Goal: Check status: Check status

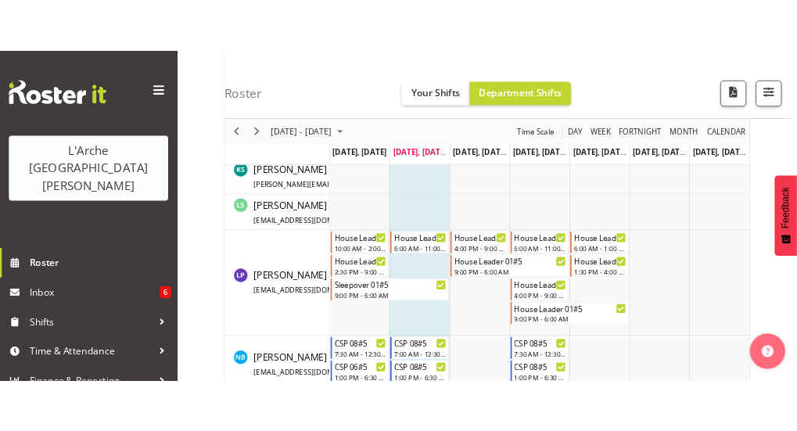
scroll to position [532, 0]
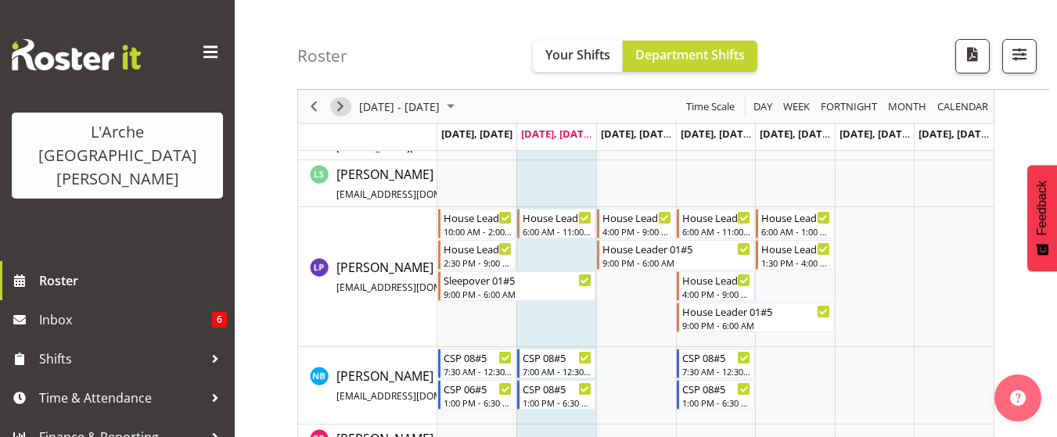
click at [341, 104] on span "Next" at bounding box center [340, 107] width 19 height 20
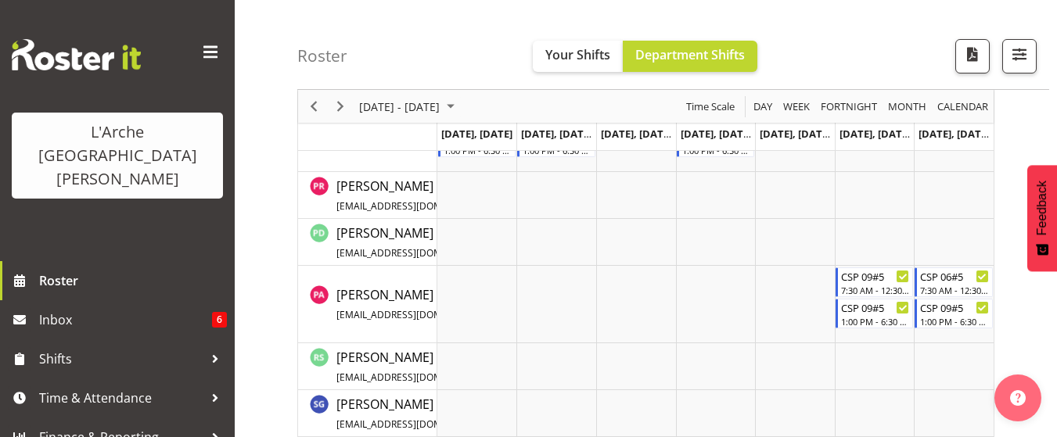
scroll to position [813, 0]
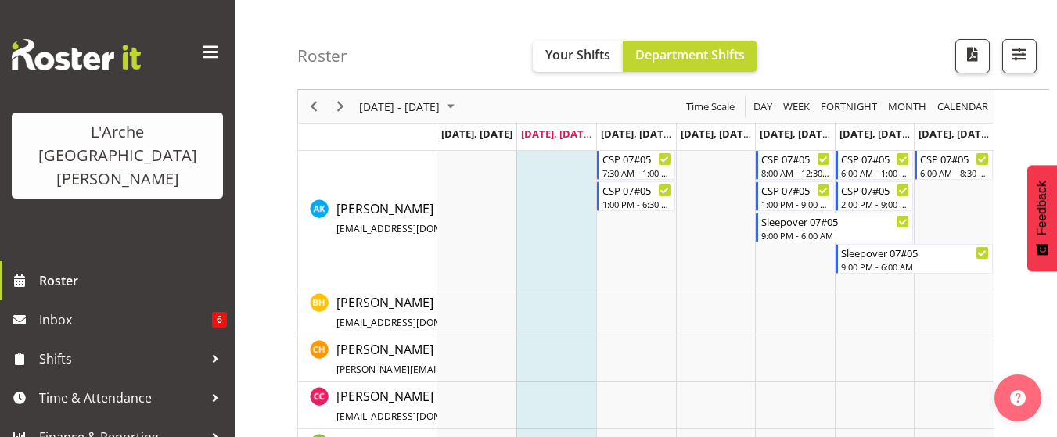
scroll to position [94, 0]
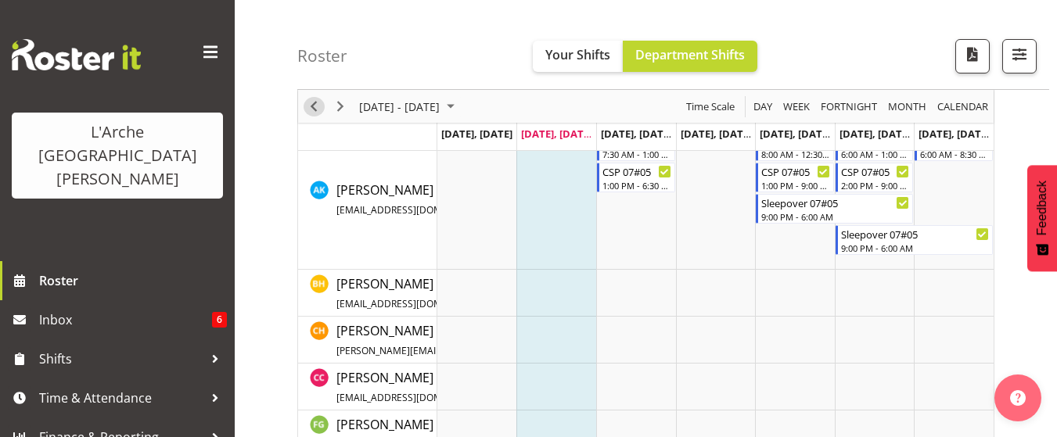
click at [309, 111] on span "Previous" at bounding box center [313, 107] width 19 height 20
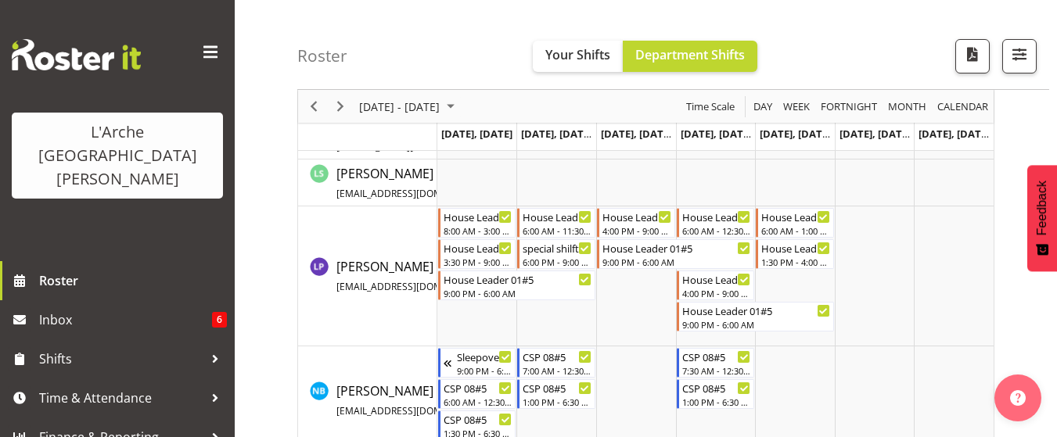
scroll to position [532, 0]
click at [547, 250] on div "special shilft#20" at bounding box center [557, 248] width 70 height 16
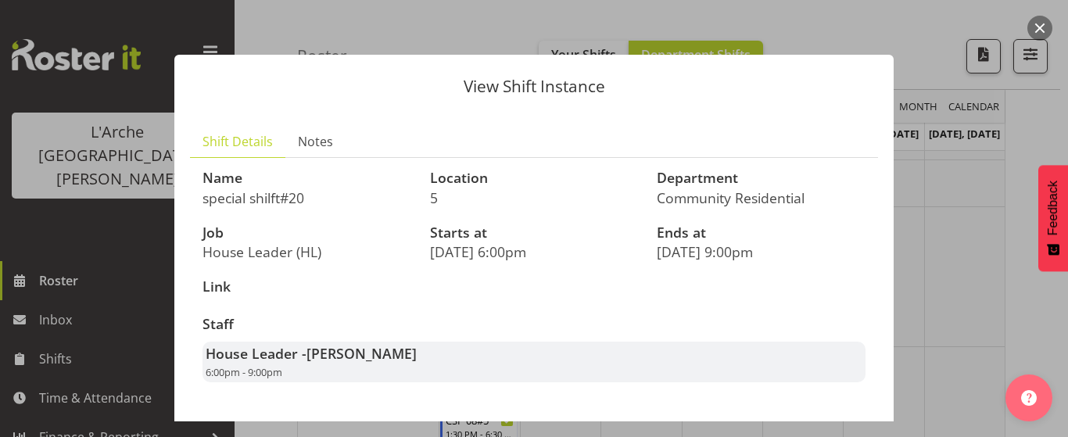
click at [936, 37] on div at bounding box center [534, 218] width 1068 height 437
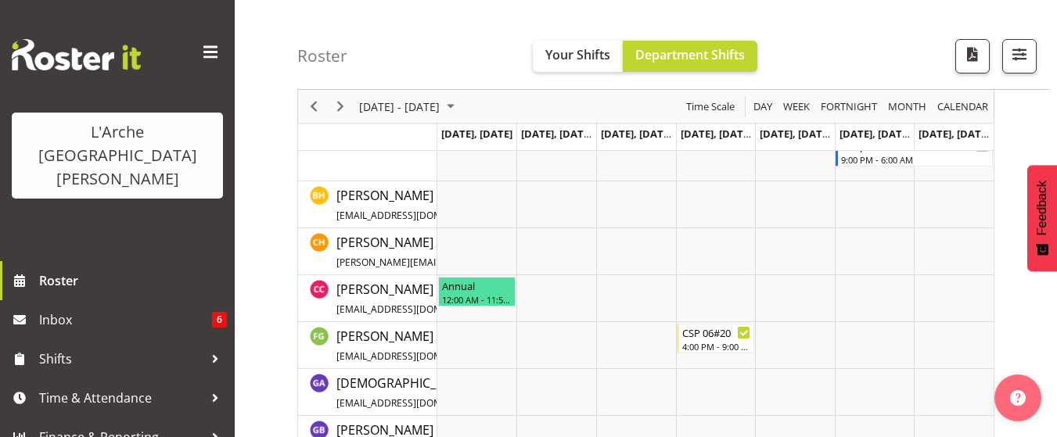
scroll to position [188, 0]
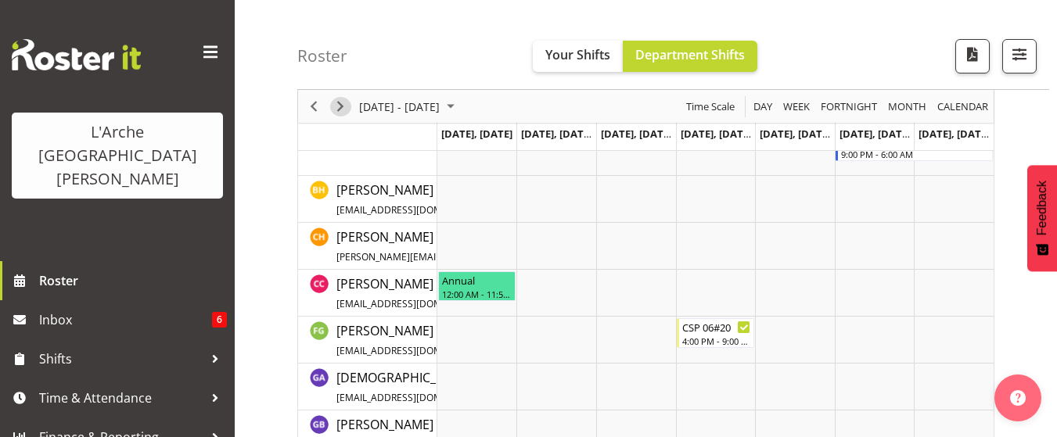
click at [341, 108] on span "Next" at bounding box center [340, 107] width 19 height 20
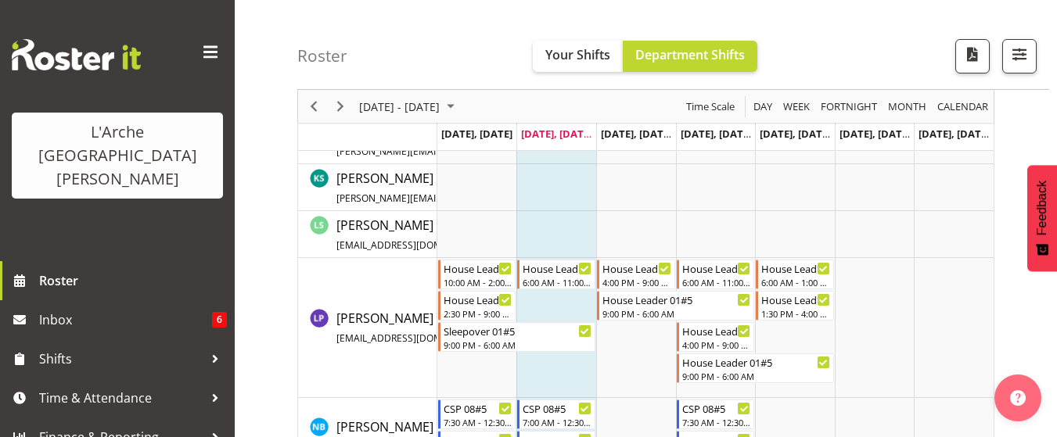
scroll to position [501, 0]
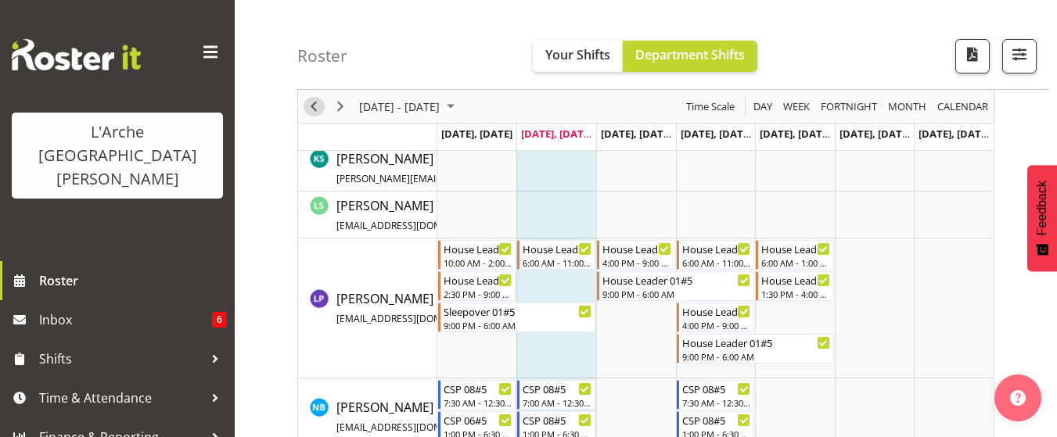
click at [311, 107] on span "Previous" at bounding box center [313, 107] width 19 height 20
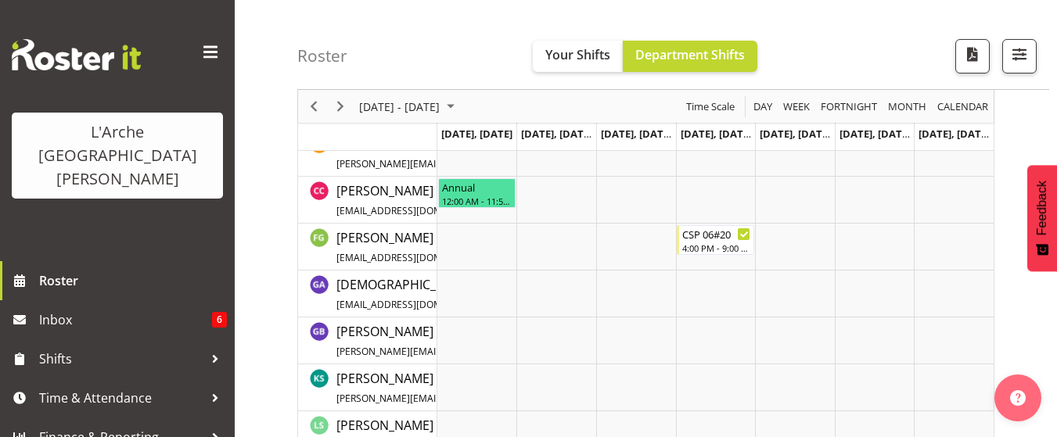
scroll to position [249, 0]
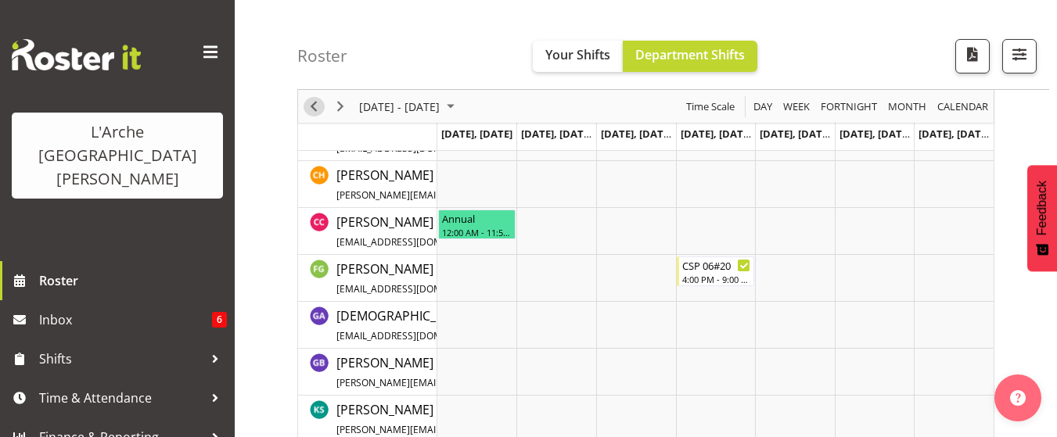
click at [316, 104] on span "Previous" at bounding box center [313, 107] width 19 height 20
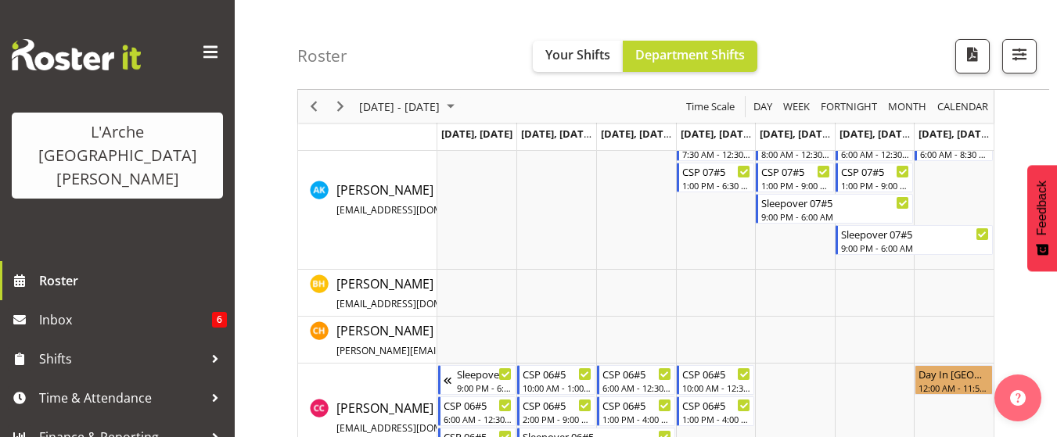
scroll to position [125, 0]
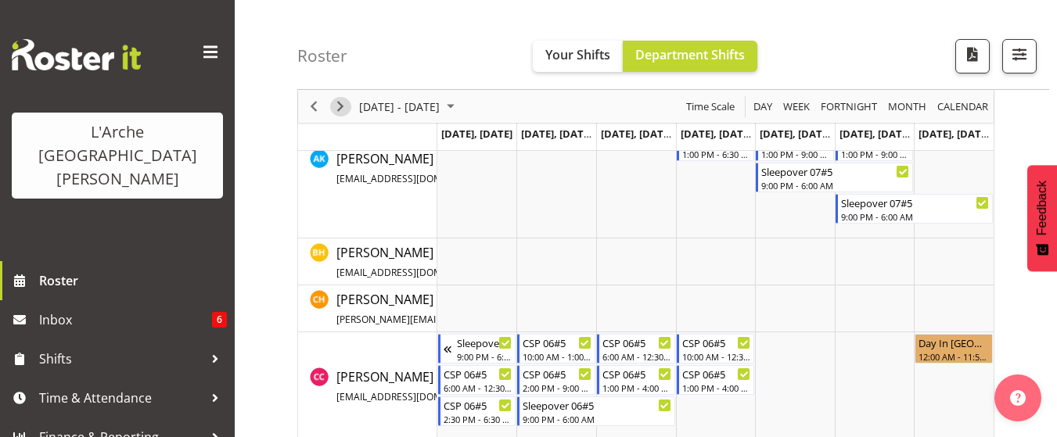
click at [343, 109] on span "Next" at bounding box center [340, 107] width 19 height 20
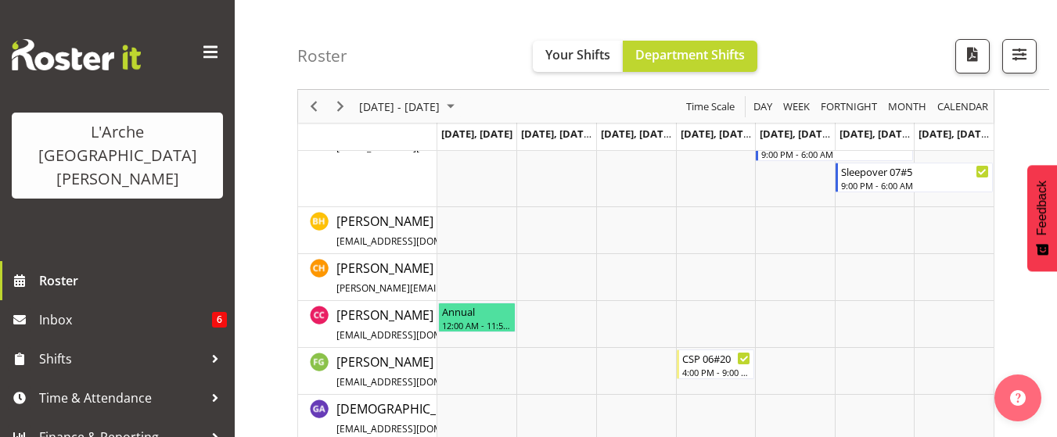
scroll to position [188, 0]
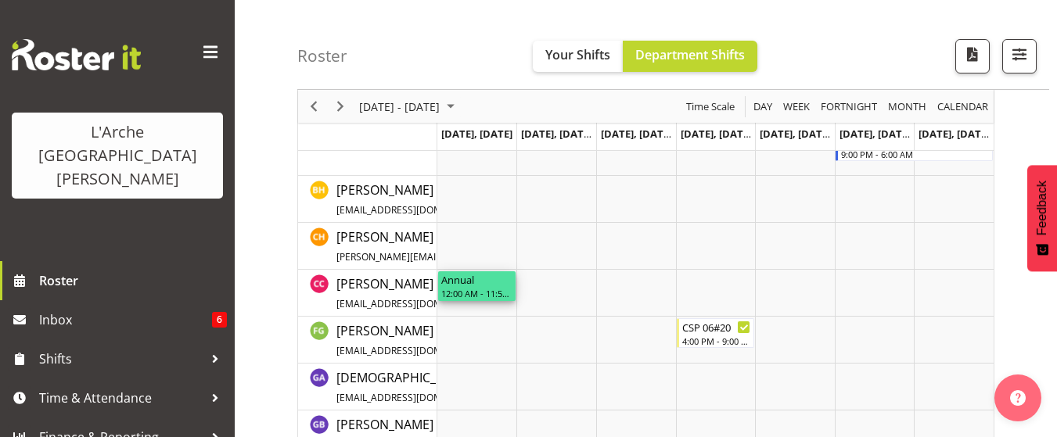
click at [488, 285] on div "Annual" at bounding box center [477, 279] width 72 height 16
click at [484, 297] on div "12:00 AM - 11:59 PM" at bounding box center [477, 293] width 72 height 13
click at [516, 291] on td "Timeline Week of August 26, 2025" at bounding box center [556, 293] width 80 height 47
click at [500, 292] on div "12:00 AM - 11:59 PM" at bounding box center [477, 293] width 72 height 13
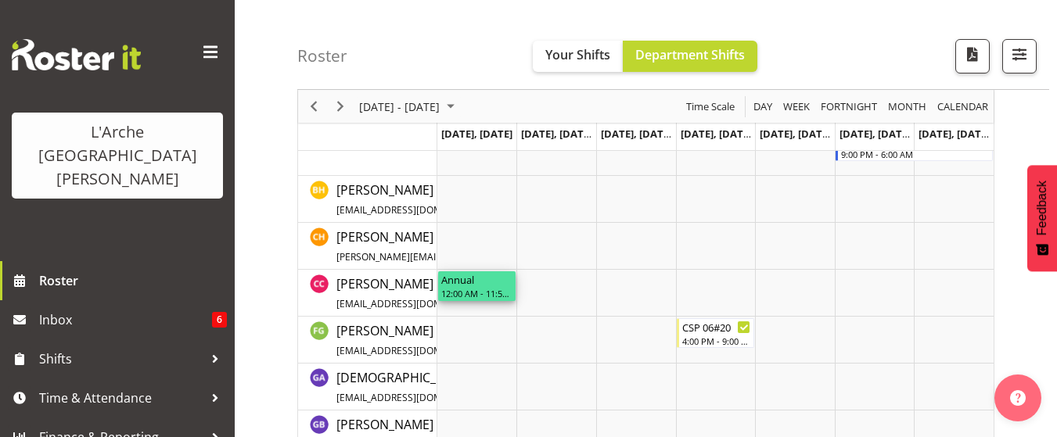
click at [500, 292] on div "12:00 AM - 11:59 PM" at bounding box center [477, 293] width 72 height 13
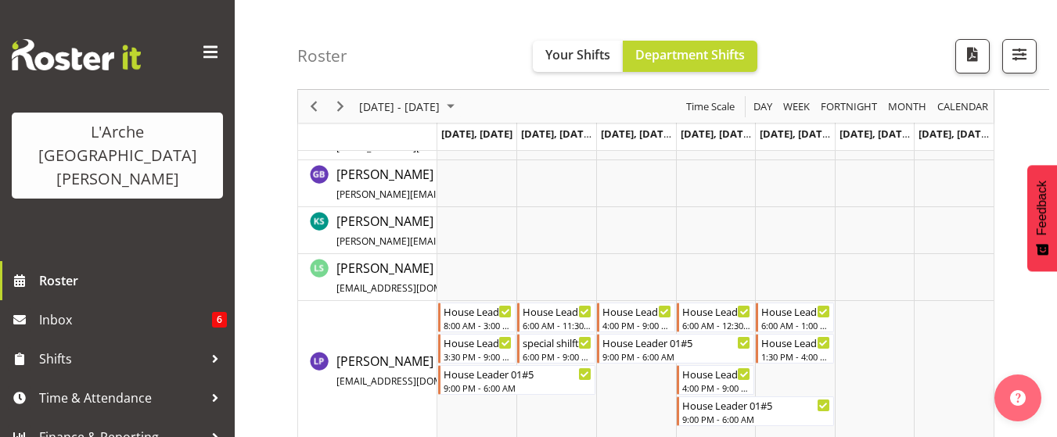
scroll to position [469, 0]
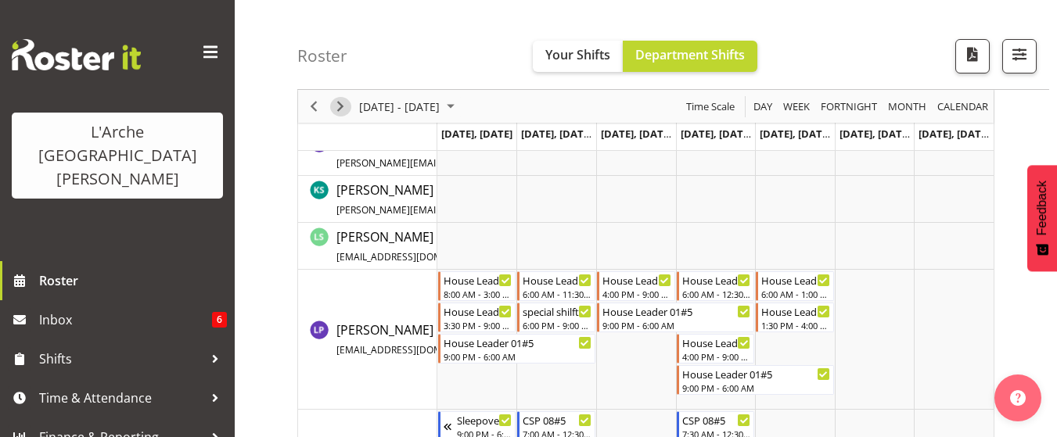
click at [341, 105] on span "Next" at bounding box center [340, 107] width 19 height 20
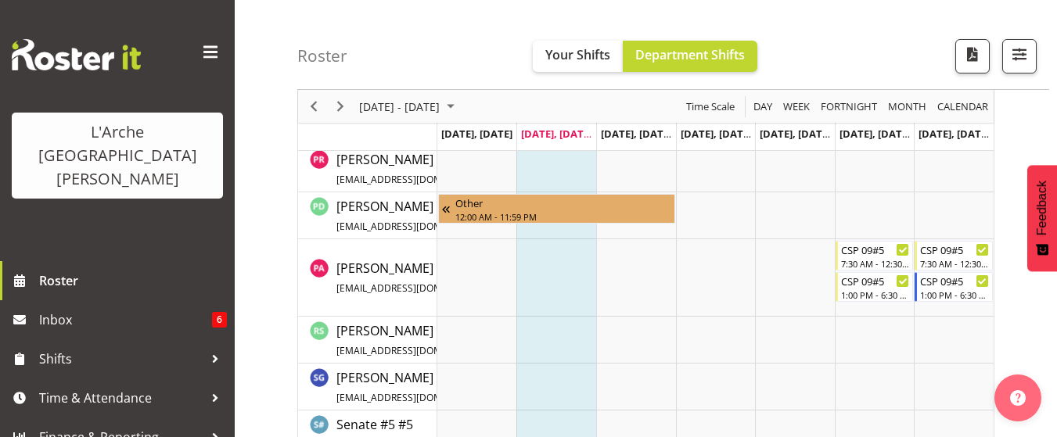
scroll to position [813, 0]
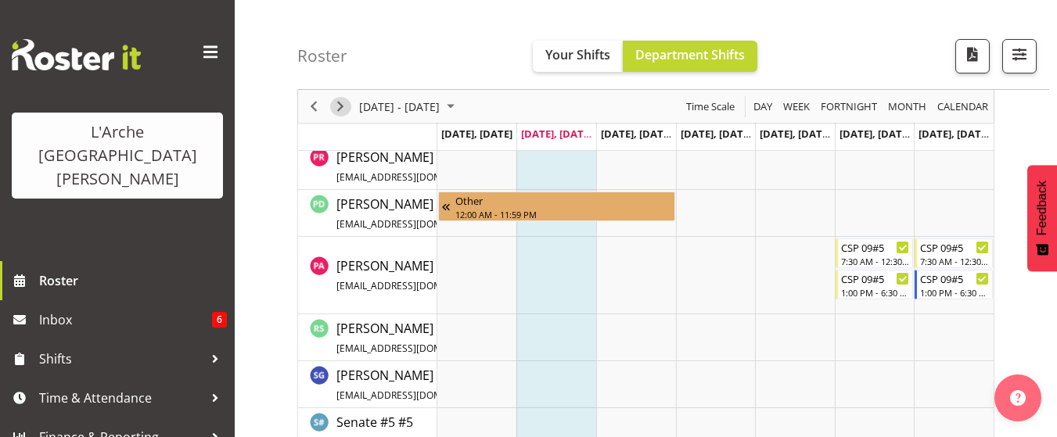
click at [339, 111] on span "Next" at bounding box center [340, 107] width 19 height 20
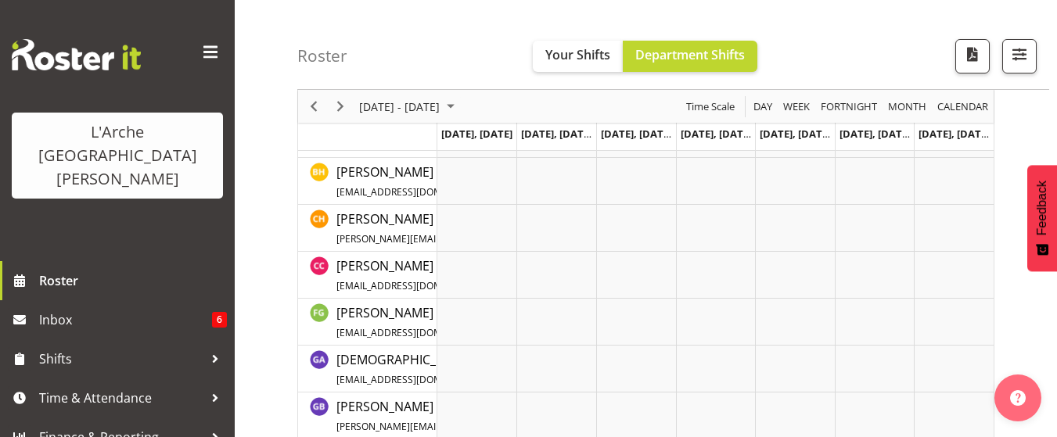
scroll to position [205, 0]
click at [339, 110] on span "Next" at bounding box center [340, 107] width 19 height 20
click at [0, 0] on div "Timeline Week of September 9, 2025" at bounding box center [0, 0] width 0 height 0
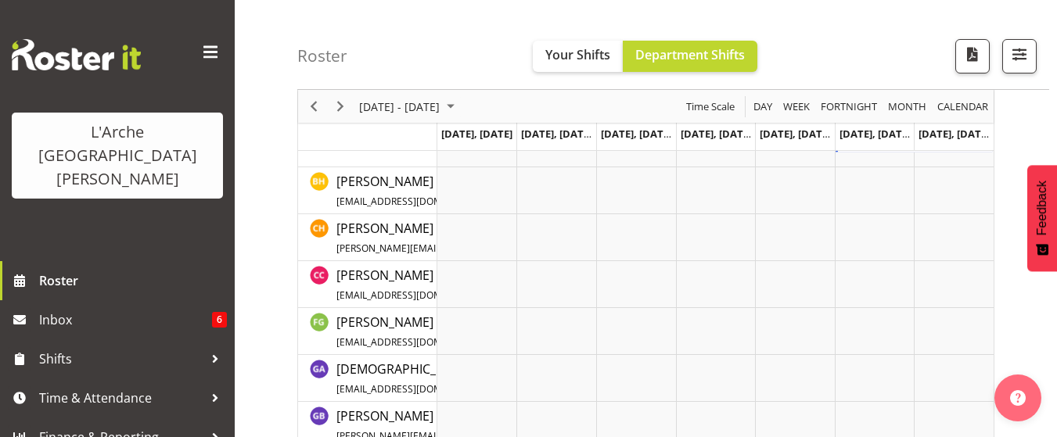
scroll to position [188, 0]
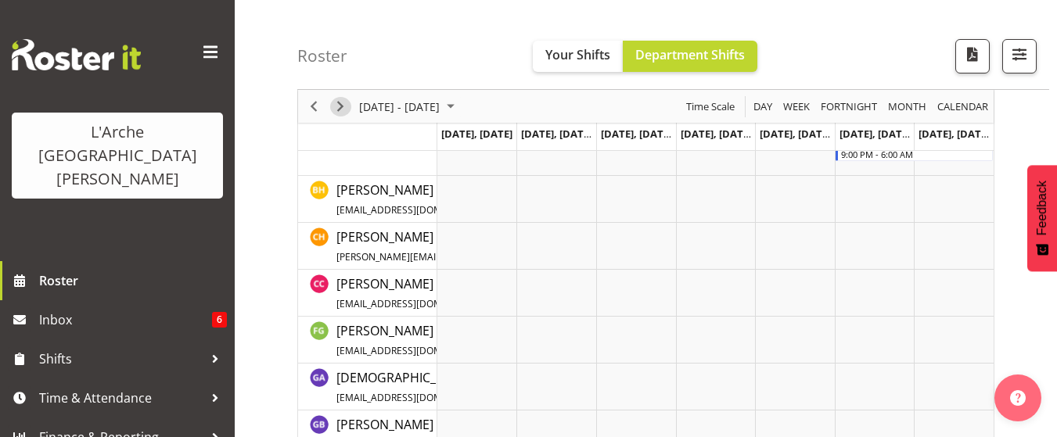
click at [339, 107] on span "Next" at bounding box center [340, 107] width 19 height 20
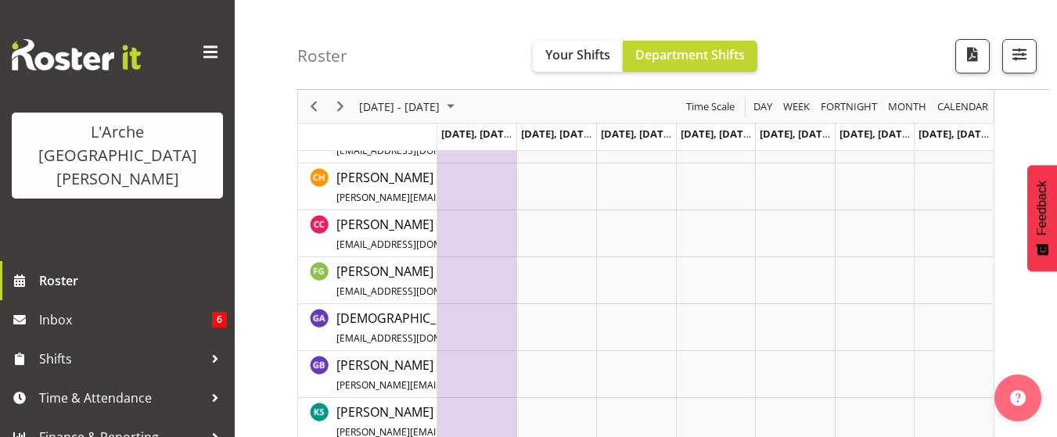
scroll to position [188, 0]
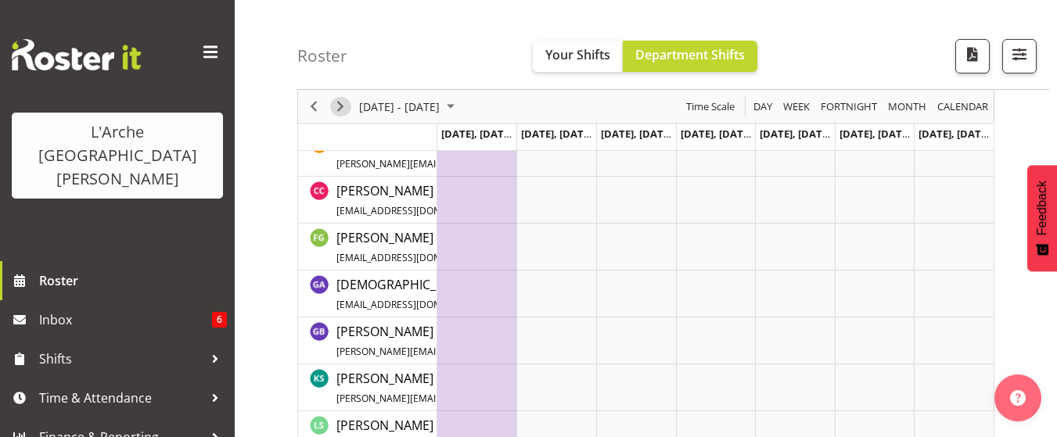
click at [339, 107] on span "Next" at bounding box center [340, 107] width 19 height 20
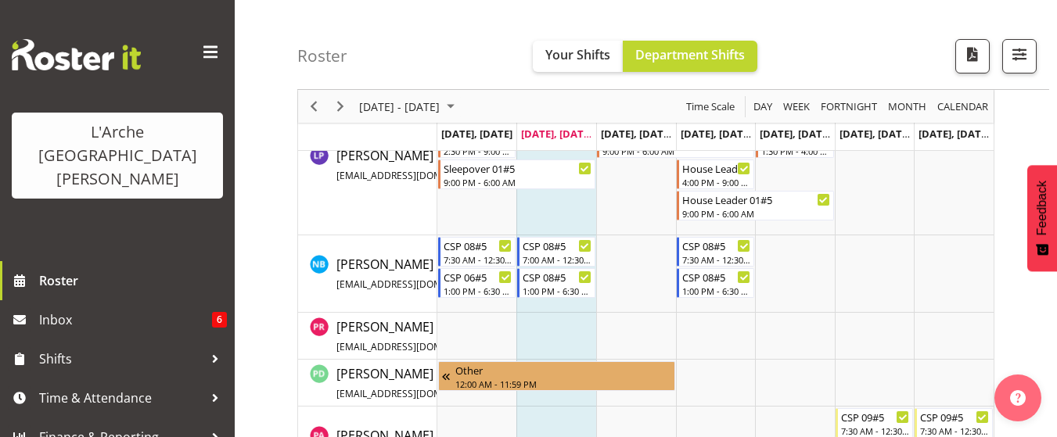
scroll to position [641, 0]
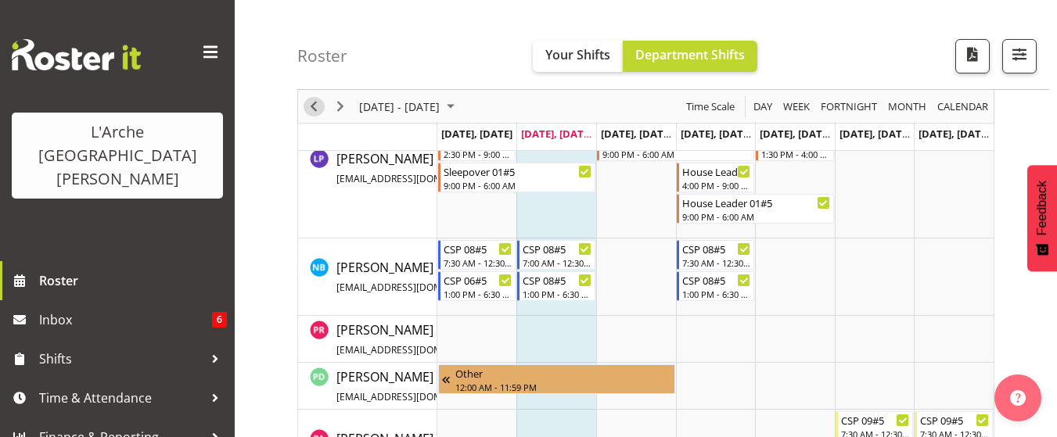
click at [305, 111] on span "Previous" at bounding box center [313, 107] width 19 height 20
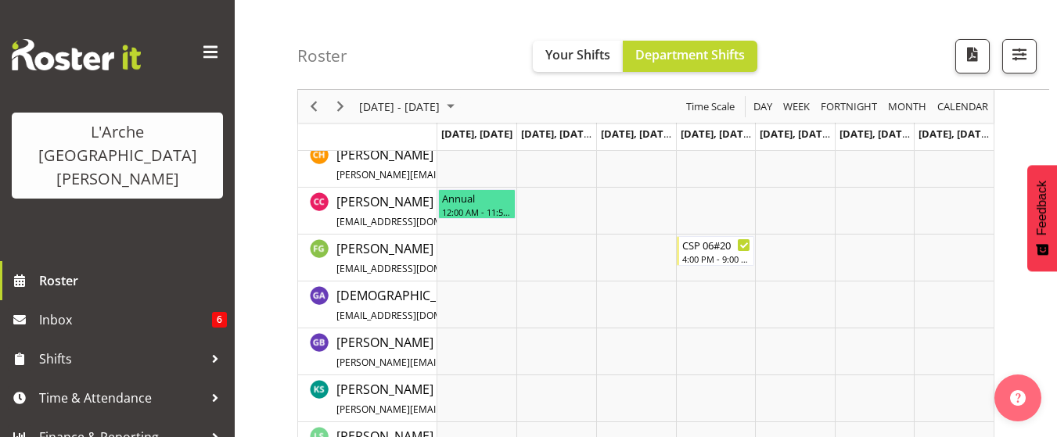
scroll to position [264, 0]
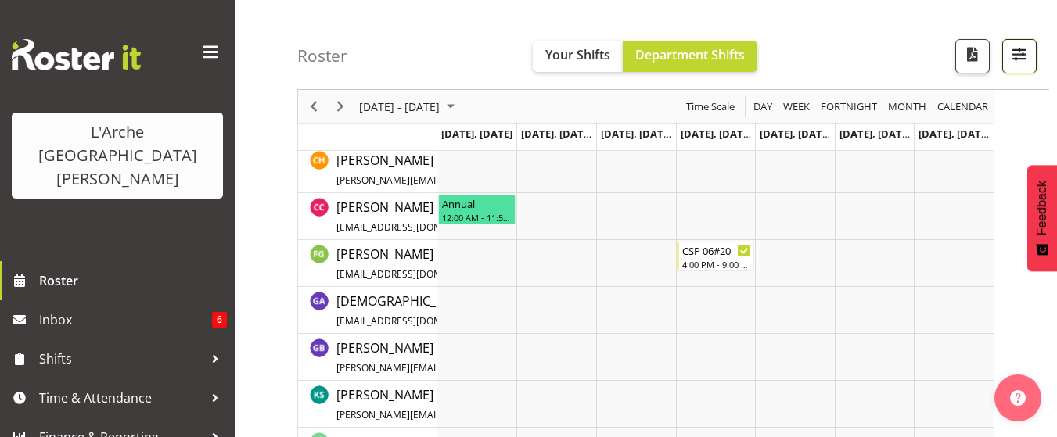
click at [1024, 48] on span "button" at bounding box center [1019, 54] width 20 height 20
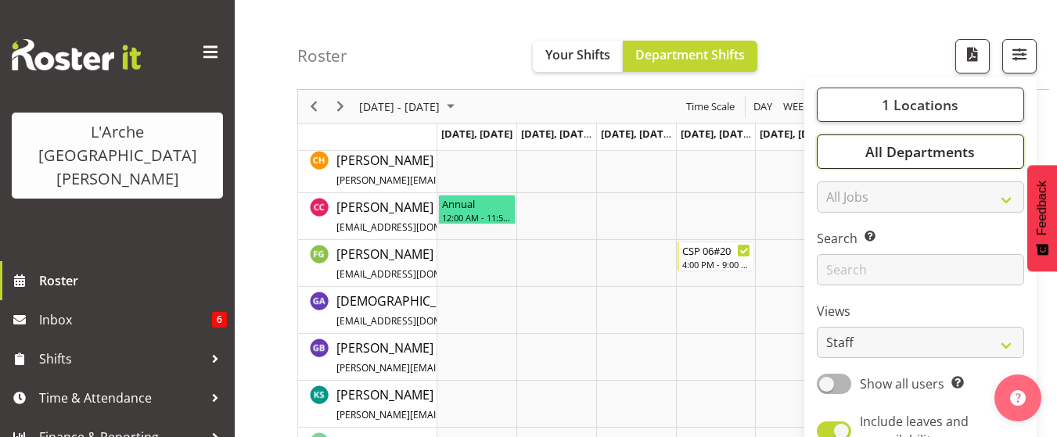
click at [956, 145] on span "All Departments" at bounding box center [919, 151] width 109 height 19
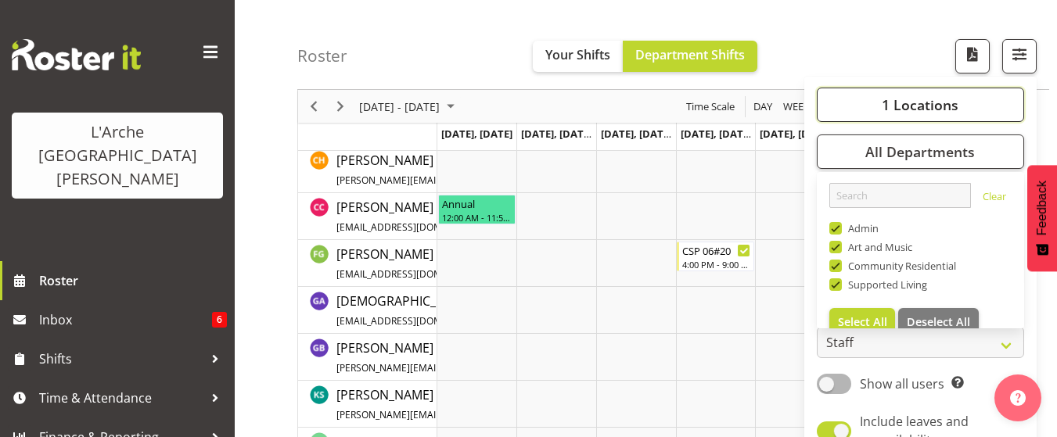
click at [930, 108] on span "1 Locations" at bounding box center [919, 104] width 77 height 19
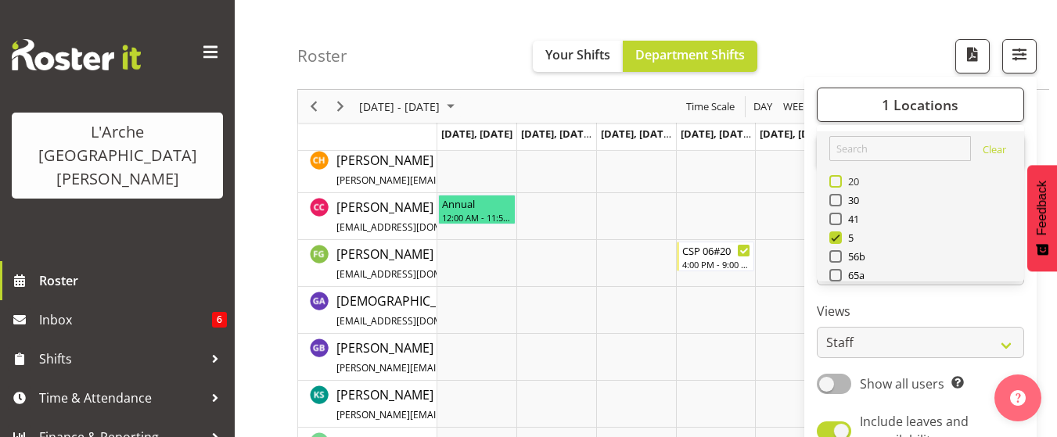
click at [838, 183] on span at bounding box center [835, 181] width 13 height 13
click at [838, 183] on input "20" at bounding box center [834, 182] width 10 height 10
checkbox input "true"
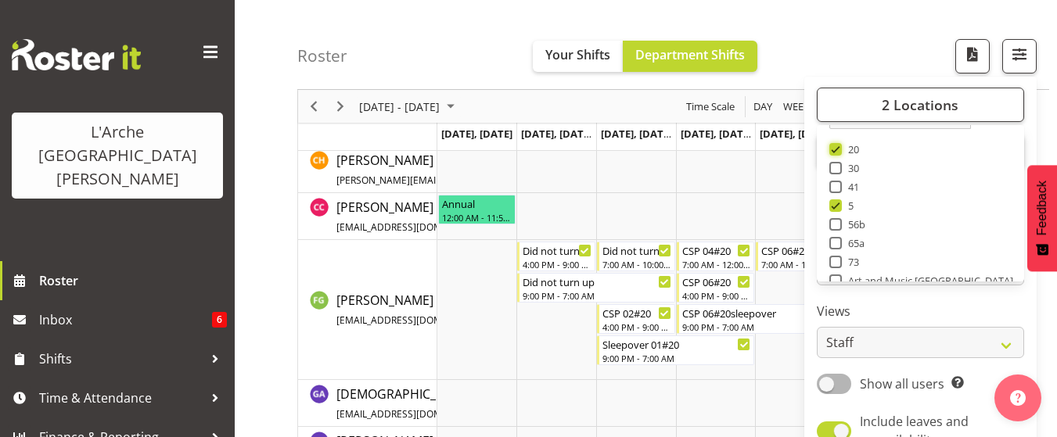
scroll to position [63, 0]
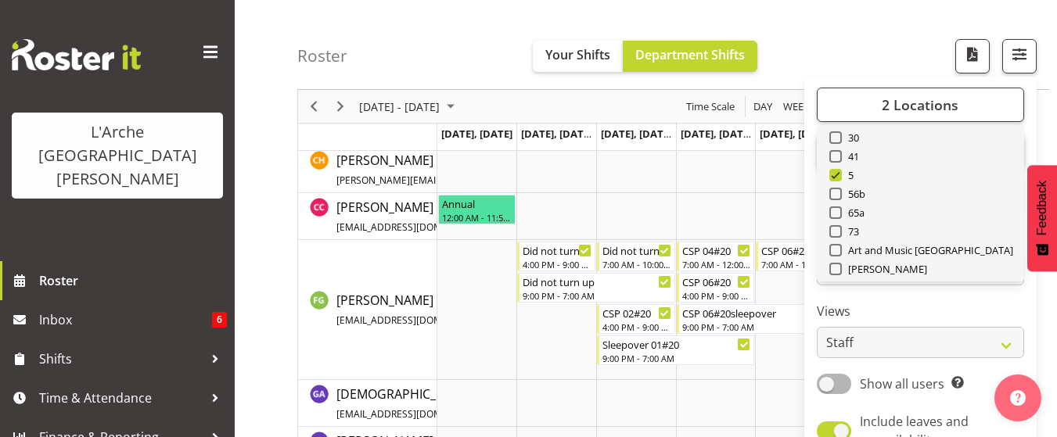
click at [834, 222] on div "65a" at bounding box center [920, 214] width 183 height 19
click at [836, 230] on span at bounding box center [835, 231] width 13 height 13
click at [836, 230] on input "73" at bounding box center [834, 232] width 10 height 10
checkbox input "true"
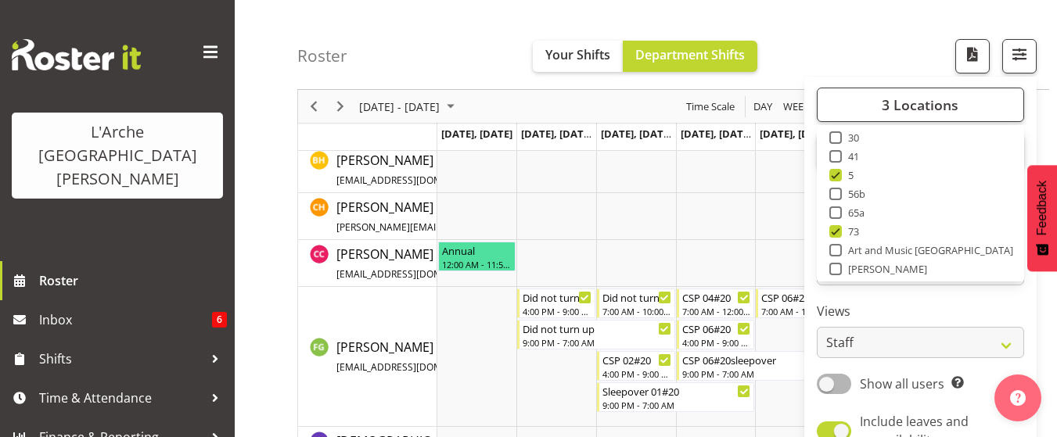
click at [905, 39] on div "Roster Your Shifts Department Shifts 3 Locations Clear 20 30 41 5 56b 65a 73 Ar…" at bounding box center [673, 45] width 752 height 90
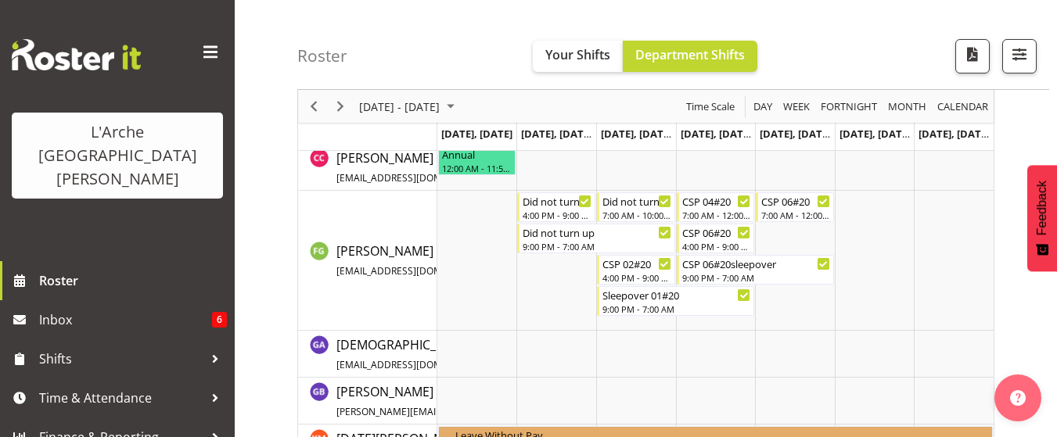
scroll to position [358, 0]
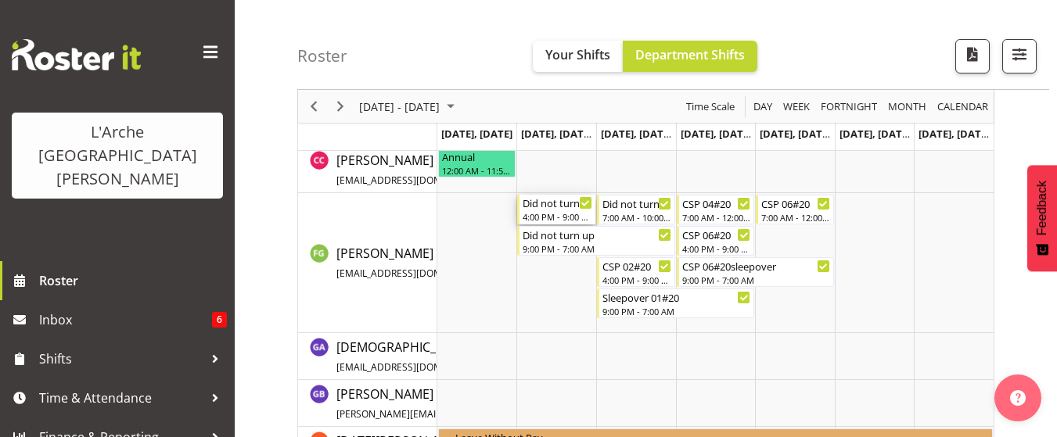
click at [576, 209] on div "Did not turn up" at bounding box center [557, 203] width 70 height 16
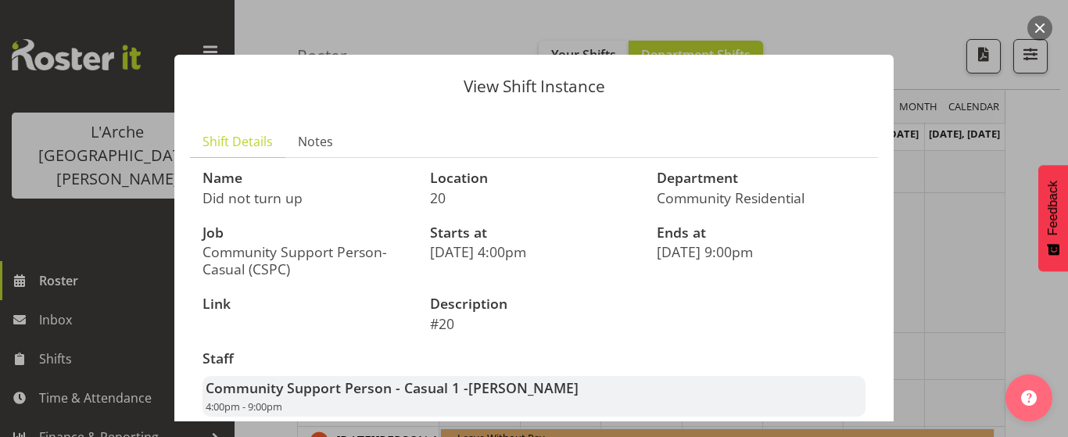
click at [1037, 25] on button "button" at bounding box center [1040, 28] width 25 height 25
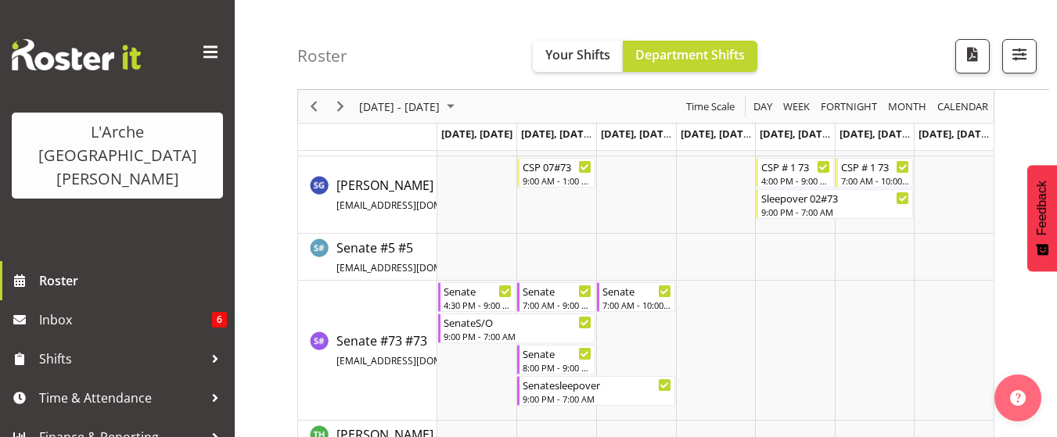
scroll to position [1703, 0]
click at [493, 298] on div "4:30 PM - 9:00 PM" at bounding box center [478, 303] width 70 height 13
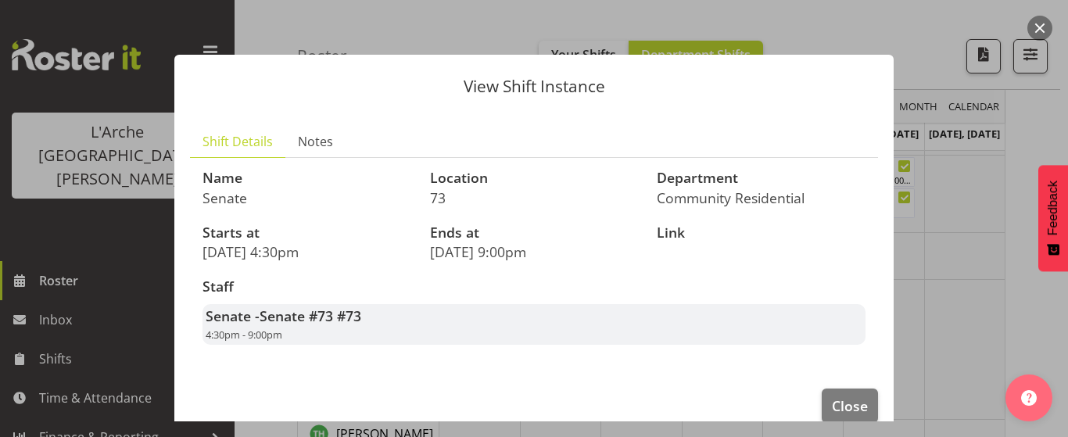
click at [1048, 23] on button "button" at bounding box center [1040, 28] width 25 height 25
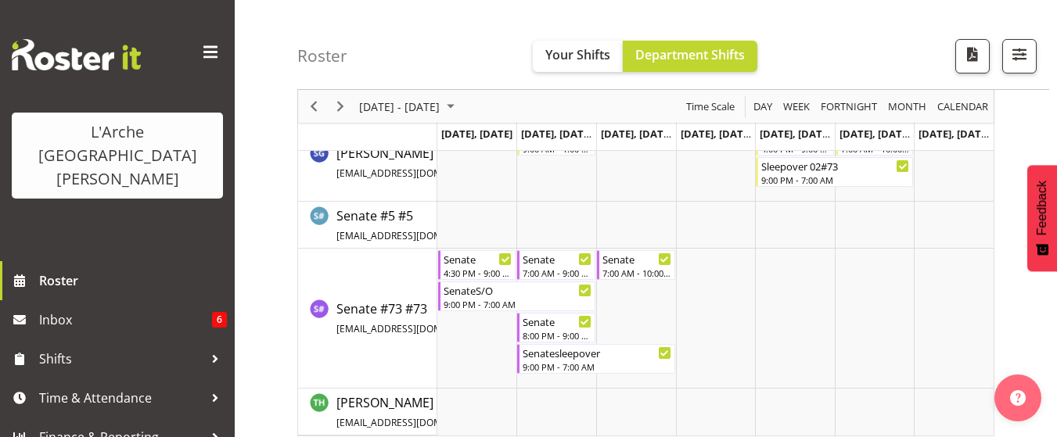
scroll to position [1746, 0]
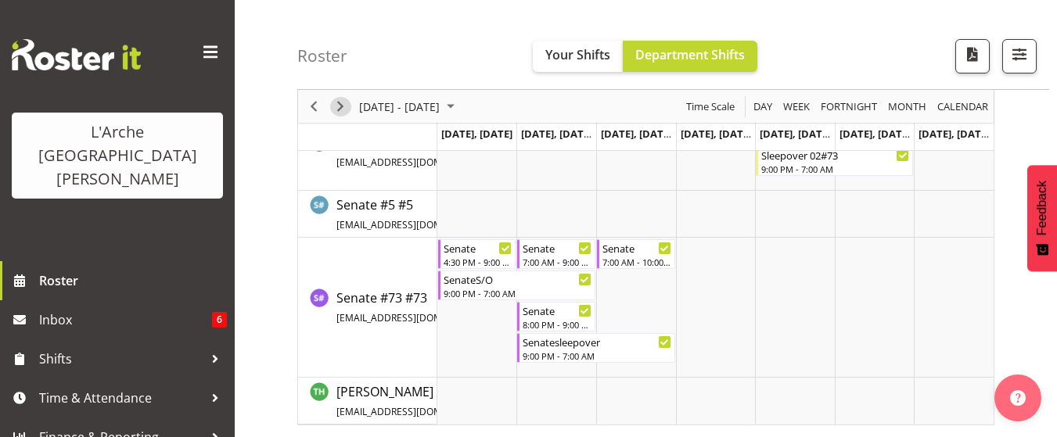
click at [336, 115] on span "Next" at bounding box center [340, 107] width 19 height 20
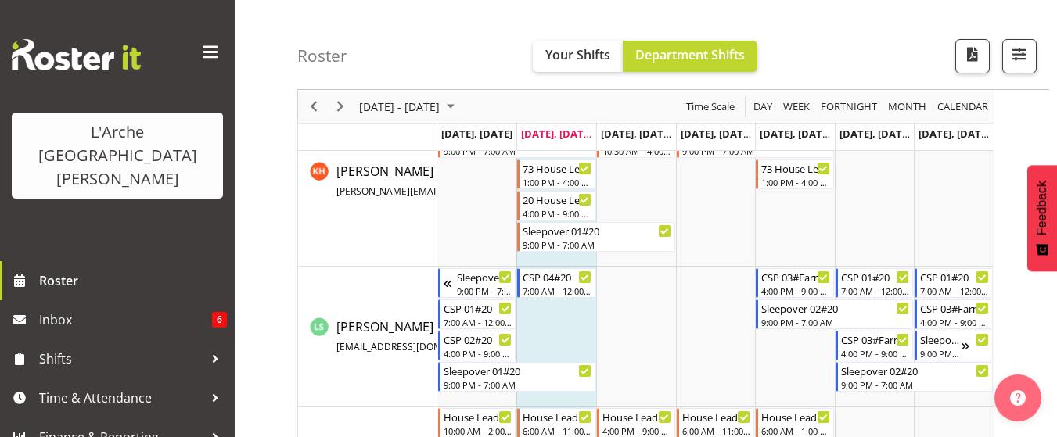
scroll to position [845, 0]
